Goal: Task Accomplishment & Management: Use online tool/utility

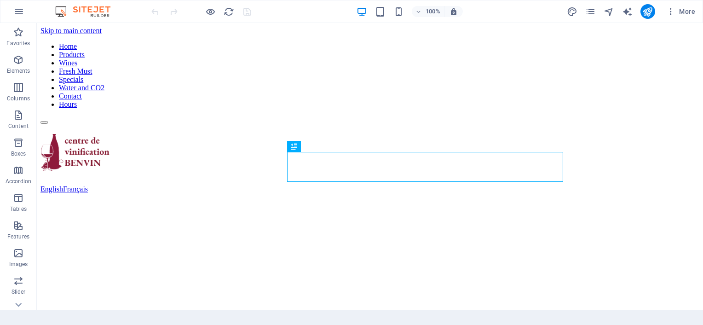
scroll to position [243, 0]
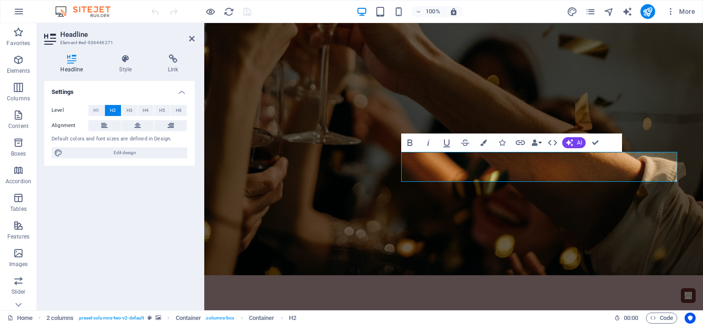
click at [589, 200] on figure at bounding box center [453, 69] width 498 height 412
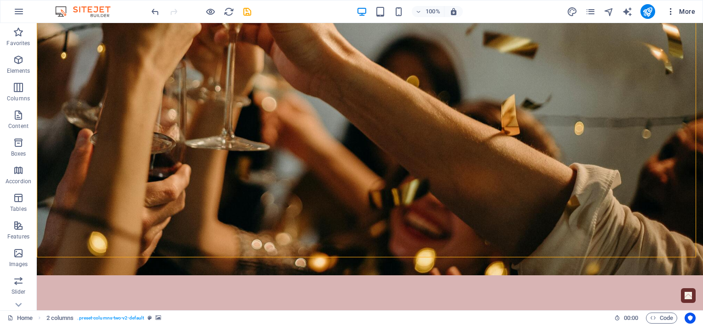
click at [670, 16] on button "More" at bounding box center [680, 11] width 36 height 15
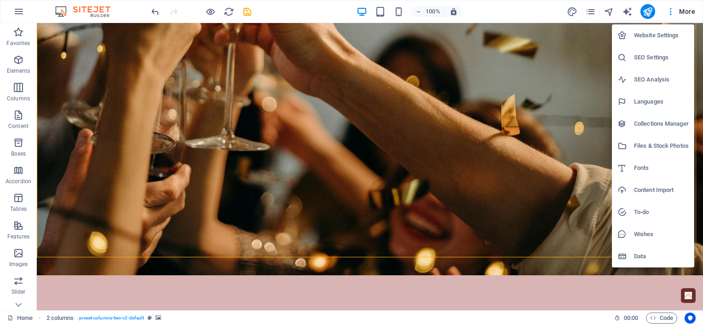
drag, startPoint x: 608, startPoint y: 14, endPoint x: 592, endPoint y: 34, distance: 25.2
click at [592, 34] on div at bounding box center [351, 162] width 703 height 325
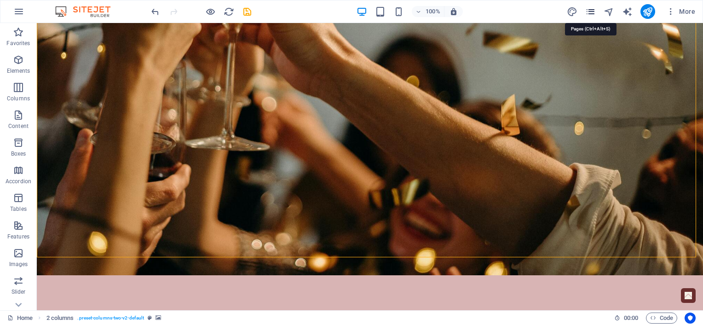
click at [588, 11] on icon "pages" at bounding box center [590, 11] width 11 height 11
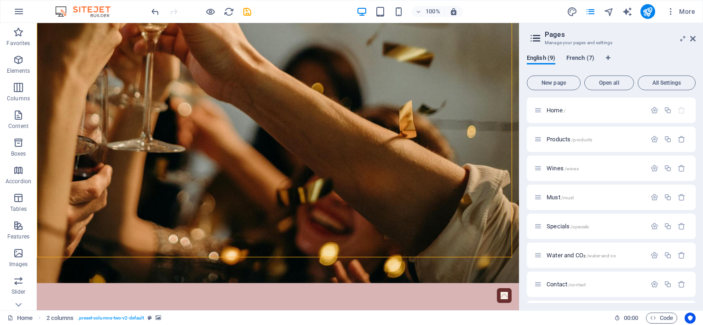
click at [576, 61] on span "French (7)" at bounding box center [580, 58] width 28 height 13
click at [554, 110] on span "Accueil /" at bounding box center [557, 110] width 23 height 7
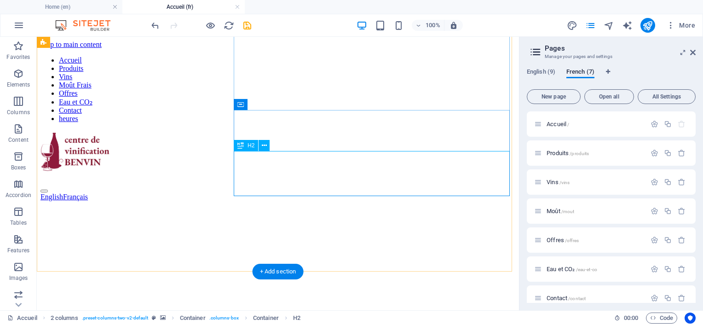
scroll to position [314, 0]
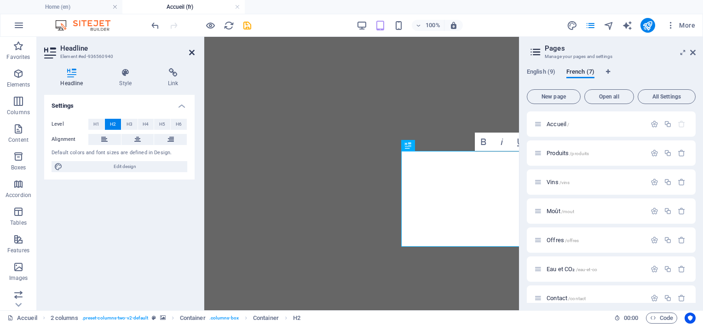
click at [189, 55] on icon at bounding box center [192, 52] width 6 height 7
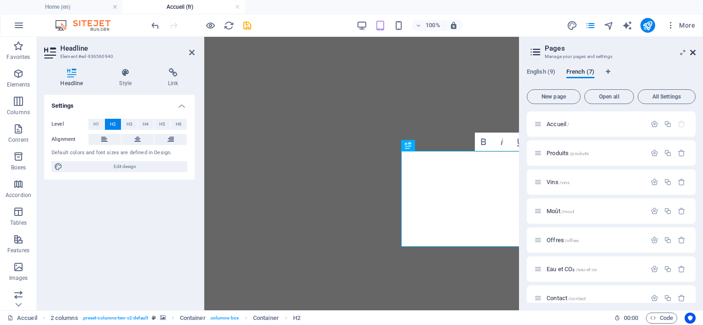
click at [695, 52] on icon at bounding box center [693, 52] width 6 height 7
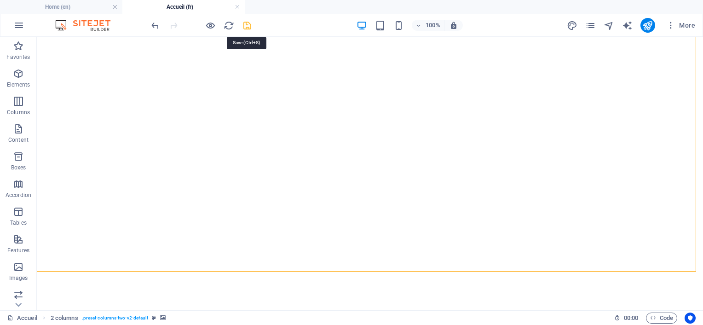
click at [251, 25] on icon "save" at bounding box center [247, 25] width 11 height 11
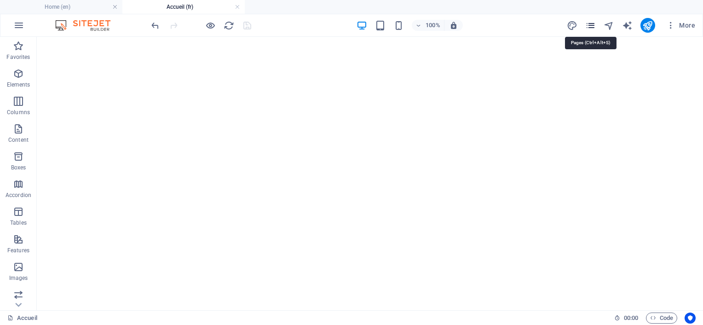
click at [592, 25] on icon "pages" at bounding box center [590, 25] width 11 height 11
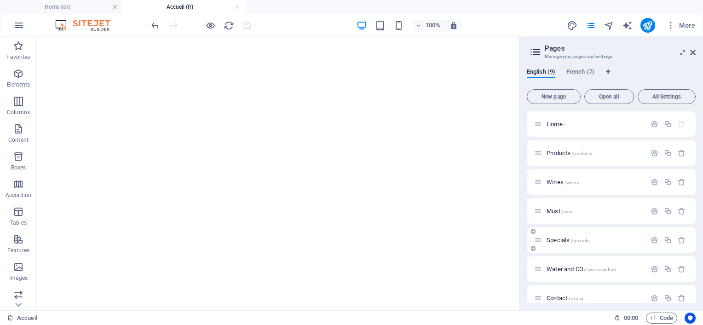
click at [554, 240] on span "Specials /specials" at bounding box center [567, 239] width 42 height 7
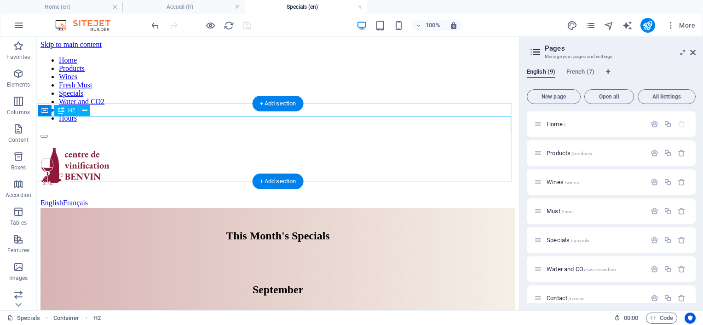
scroll to position [0, 0]
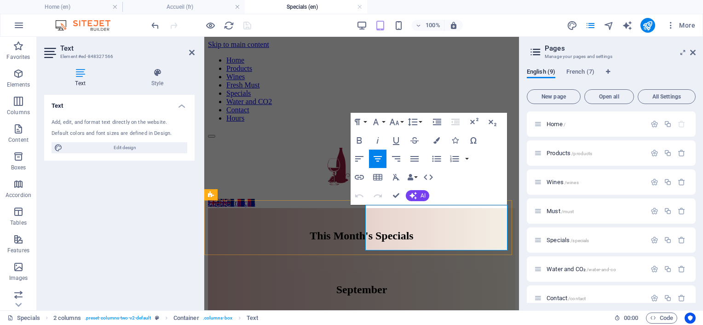
drag, startPoint x: 394, startPoint y: 211, endPoint x: 475, endPoint y: 247, distance: 88.3
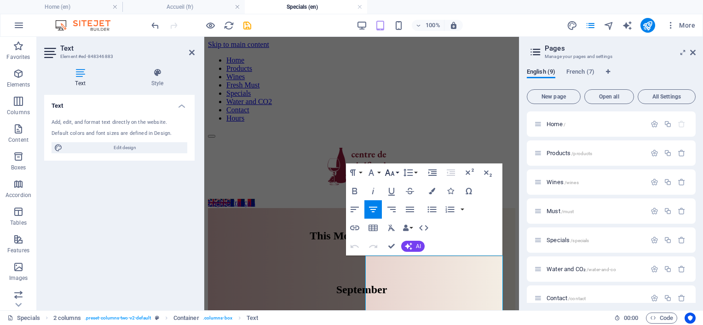
click at [387, 172] on icon "button" at bounding box center [390, 172] width 10 height 6
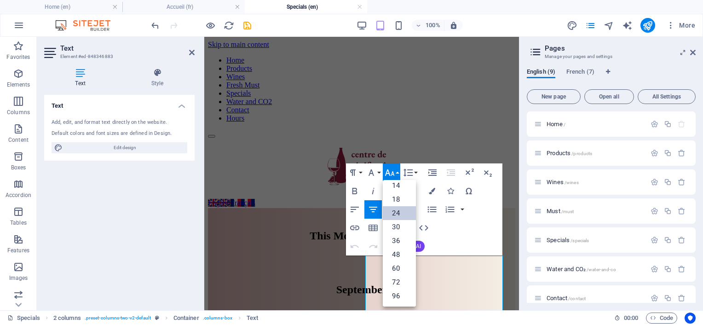
scroll to position [74, 0]
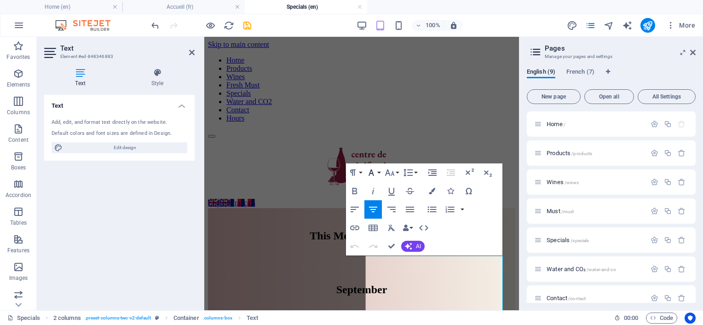
click at [378, 172] on button "Font Family" at bounding box center [372, 172] width 17 height 18
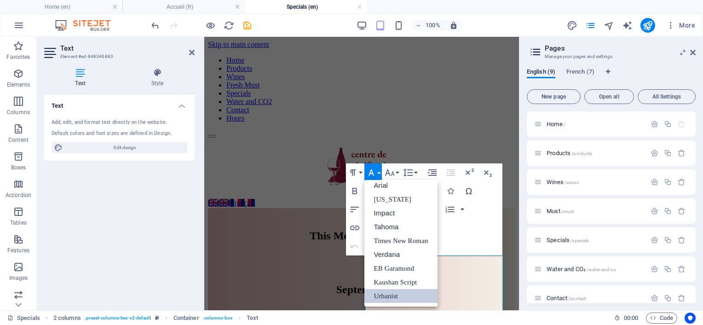
scroll to position [5, 0]
click at [378, 172] on button "Font Family" at bounding box center [372, 172] width 17 height 18
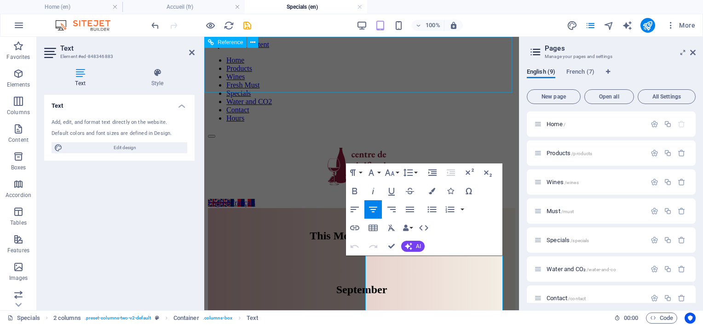
click at [385, 130] on div at bounding box center [361, 134] width 307 height 8
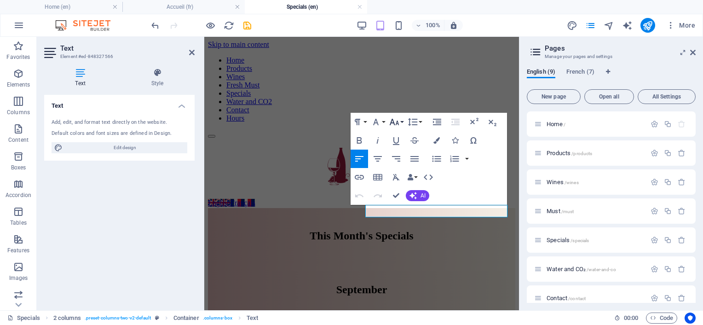
click at [401, 123] on button "Font Size" at bounding box center [395, 122] width 17 height 18
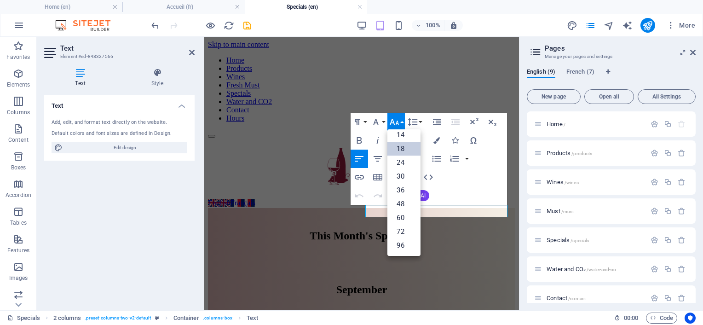
scroll to position [74, 0]
click at [399, 161] on link "24" at bounding box center [403, 163] width 33 height 14
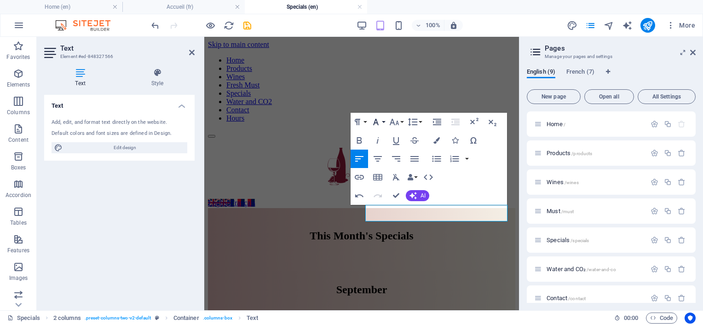
click at [384, 120] on button "Font Family" at bounding box center [377, 122] width 17 height 18
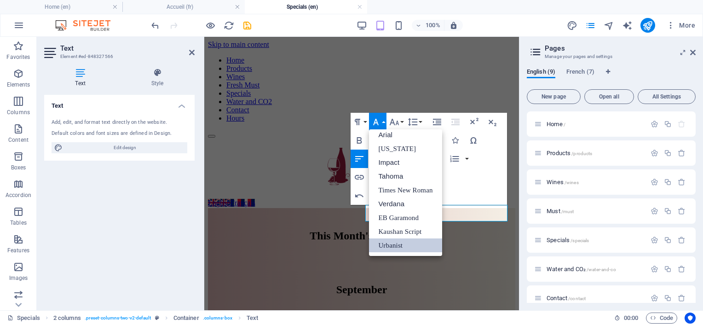
scroll to position [5, 0]
click at [384, 120] on button "Font Family" at bounding box center [377, 122] width 17 height 18
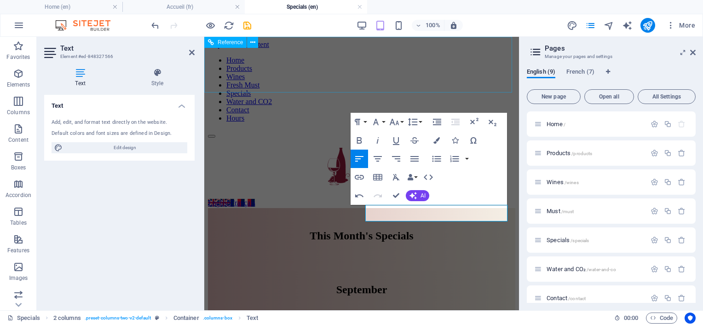
click at [386, 130] on div at bounding box center [361, 134] width 307 height 8
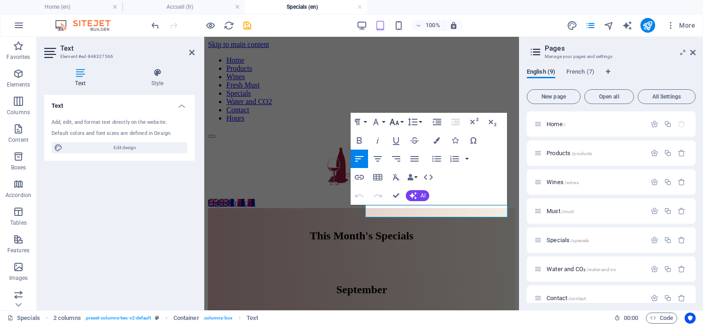
click at [401, 125] on button "Font Size" at bounding box center [395, 122] width 17 height 18
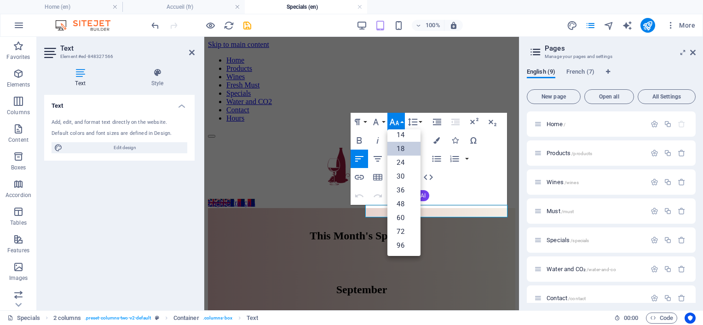
scroll to position [74, 0]
click at [399, 158] on link "24" at bounding box center [403, 163] width 33 height 14
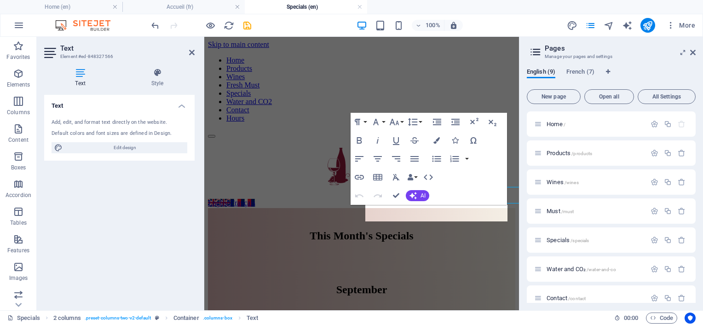
click at [405, 196] on div "Undo Redo Confirm (Ctrl+⏎) AI Improve Make shorter Make longer Fix spelling & g…" at bounding box center [389, 195] width 79 height 18
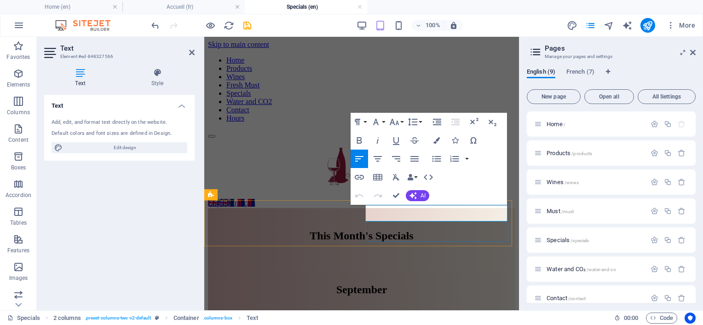
drag, startPoint x: 489, startPoint y: 214, endPoint x: 366, endPoint y: 223, distance: 123.5
click at [403, 121] on button "Font Size" at bounding box center [395, 122] width 17 height 18
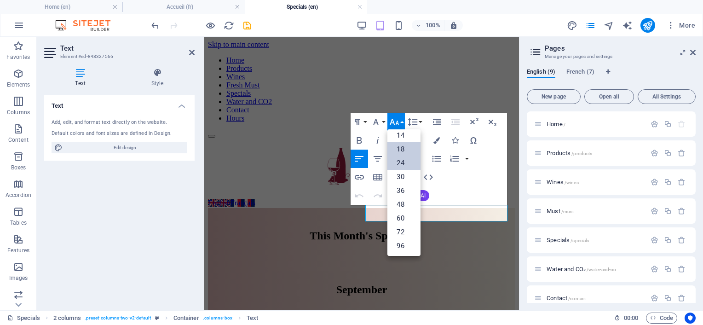
click at [401, 159] on link "24" at bounding box center [403, 163] width 33 height 14
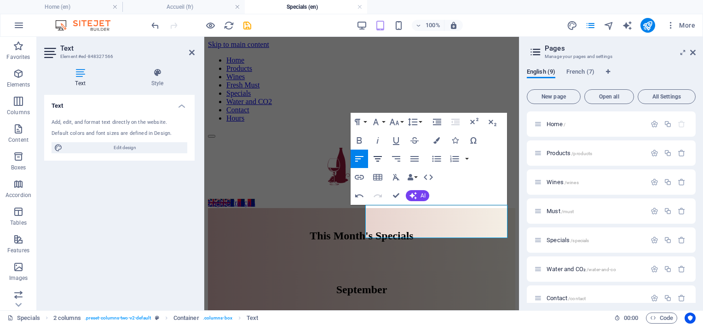
click at [378, 161] on icon "button" at bounding box center [377, 159] width 8 height 6
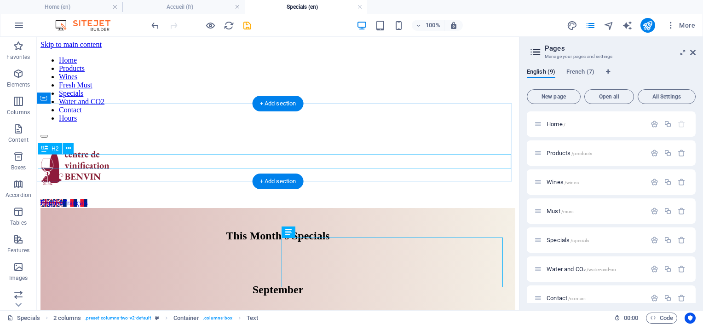
click at [254, 283] on div "September" at bounding box center [277, 289] width 473 height 12
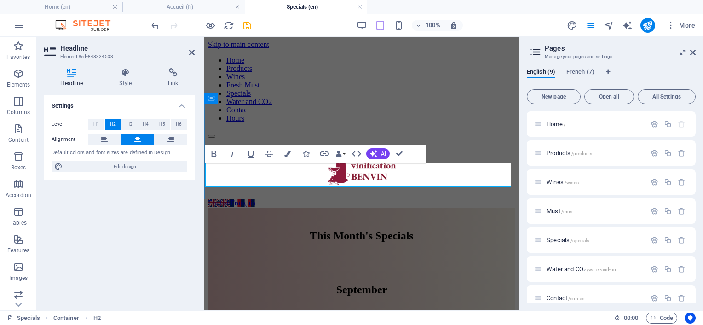
click at [336, 283] on span "September" at bounding box center [361, 289] width 51 height 12
drag, startPoint x: 394, startPoint y: 177, endPoint x: 316, endPoint y: 175, distance: 77.3
click at [316, 283] on h2 "eptember" at bounding box center [361, 289] width 305 height 12
click at [369, 130] on div at bounding box center [361, 134] width 307 height 8
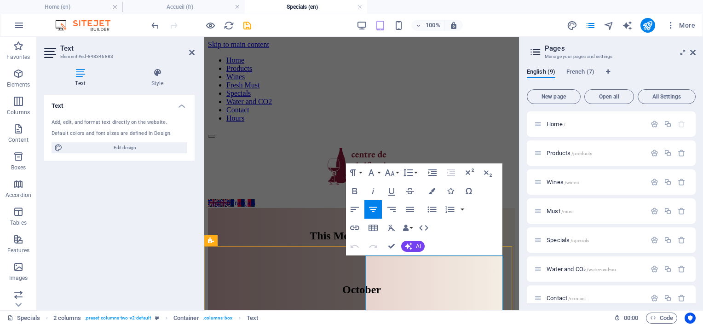
click at [412, 88] on div "Home Products Wines Fresh Must Specials Water and CO2 Contact Hours" at bounding box center [361, 124] width 307 height 150
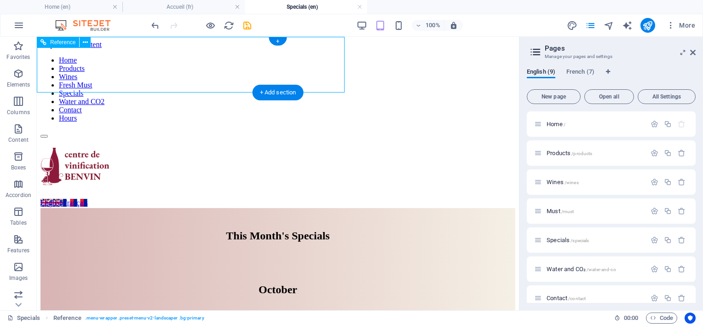
click at [412, 81] on div "Home Products Wines Fresh Must Specials Water and CO2 Contact Hours" at bounding box center [277, 124] width 475 height 150
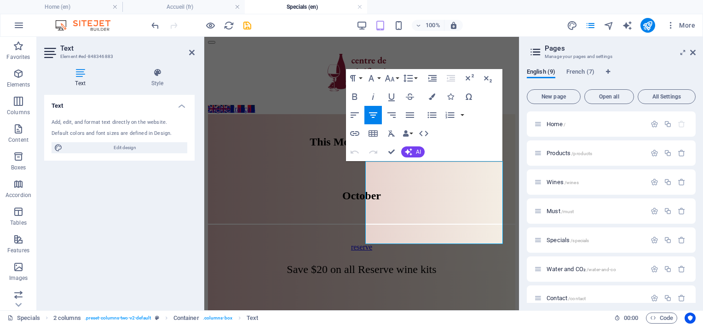
scroll to position [94, 0]
drag, startPoint x: 396, startPoint y: 218, endPoint x: 480, endPoint y: 230, distance: 84.5
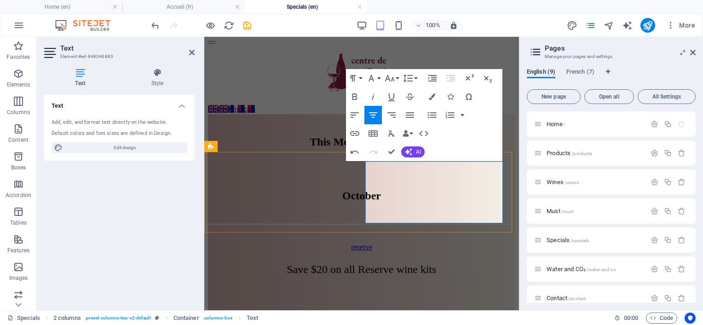
drag, startPoint x: 457, startPoint y: 216, endPoint x: 420, endPoint y: 218, distance: 36.9
click at [396, 78] on button "Font Size" at bounding box center [391, 78] width 17 height 18
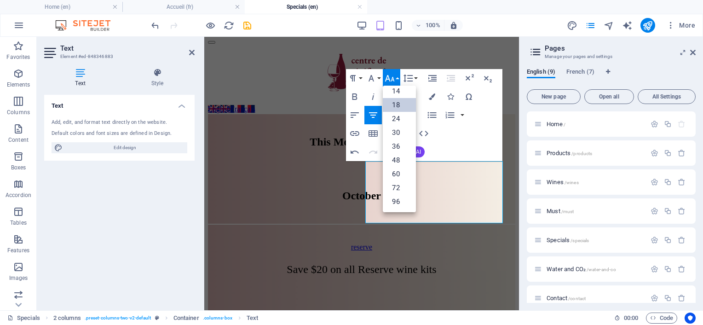
scroll to position [74, 0]
click at [394, 122] on link "24" at bounding box center [399, 119] width 33 height 14
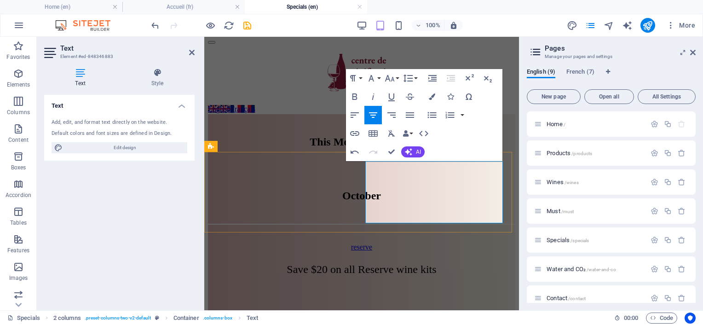
drag, startPoint x: 453, startPoint y: 166, endPoint x: 419, endPoint y: 168, distance: 33.6
click at [398, 80] on button "Font Size" at bounding box center [391, 78] width 17 height 18
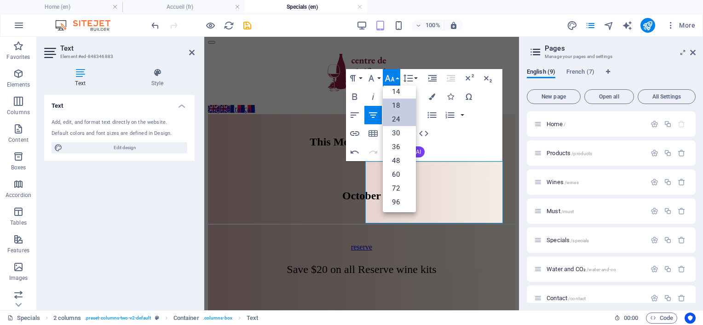
click at [397, 117] on link "24" at bounding box center [399, 119] width 33 height 14
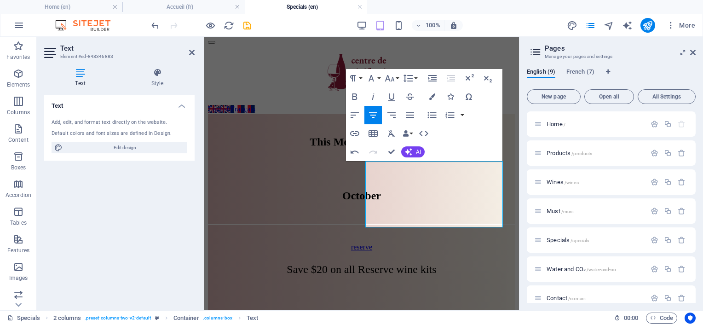
click at [485, 12] on ul "Home (en) Accueil (fr) Specials (en)" at bounding box center [351, 7] width 703 height 14
click at [140, 261] on div "Text Add, edit, and format text directly on the website. Default colors and fon…" at bounding box center [119, 199] width 150 height 208
click at [133, 218] on div "Text Add, edit, and format text directly on the website. Default colors and fon…" at bounding box center [119, 199] width 150 height 208
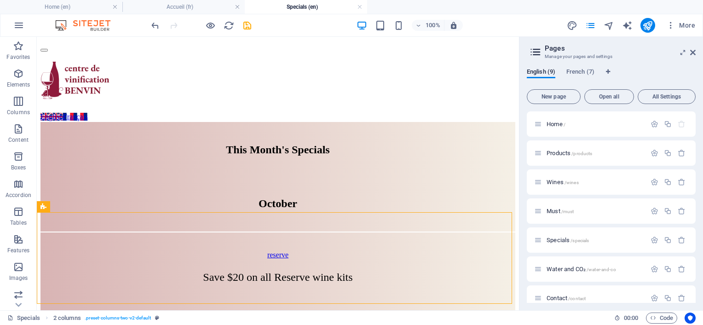
scroll to position [84, 0]
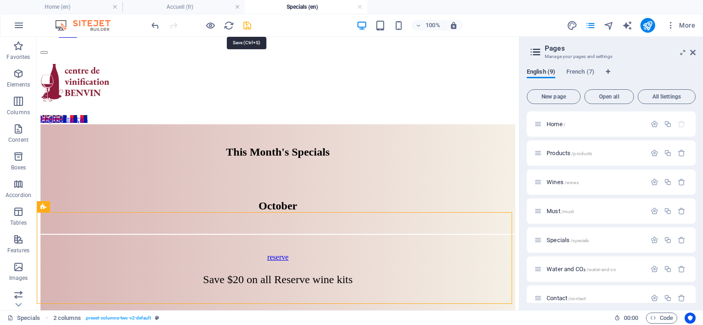
click at [244, 28] on icon "save" at bounding box center [247, 25] width 11 height 11
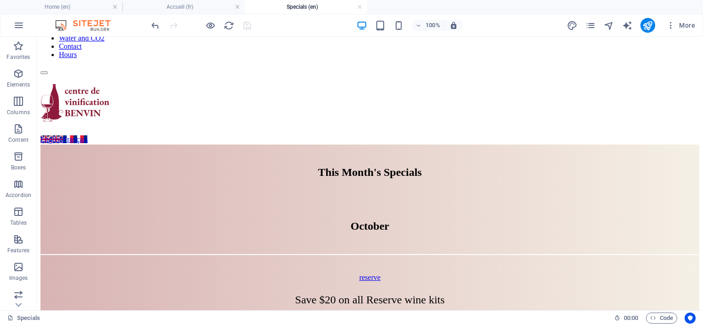
scroll to position [0, 0]
